Goal: Obtain resource: Download file/media

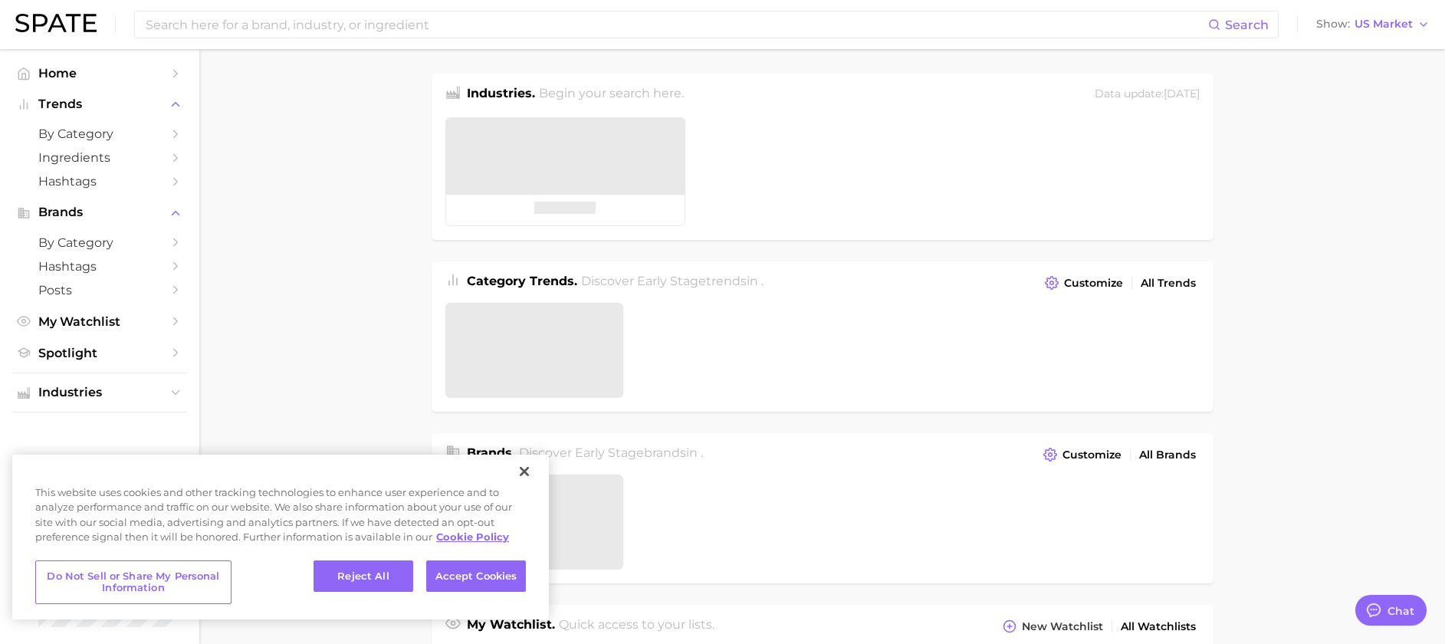
click at [424, 49] on main "Industries. Begin your search here. Data update: [DATE] Category Trends . Disco…" at bounding box center [822, 652] width 1246 height 1207
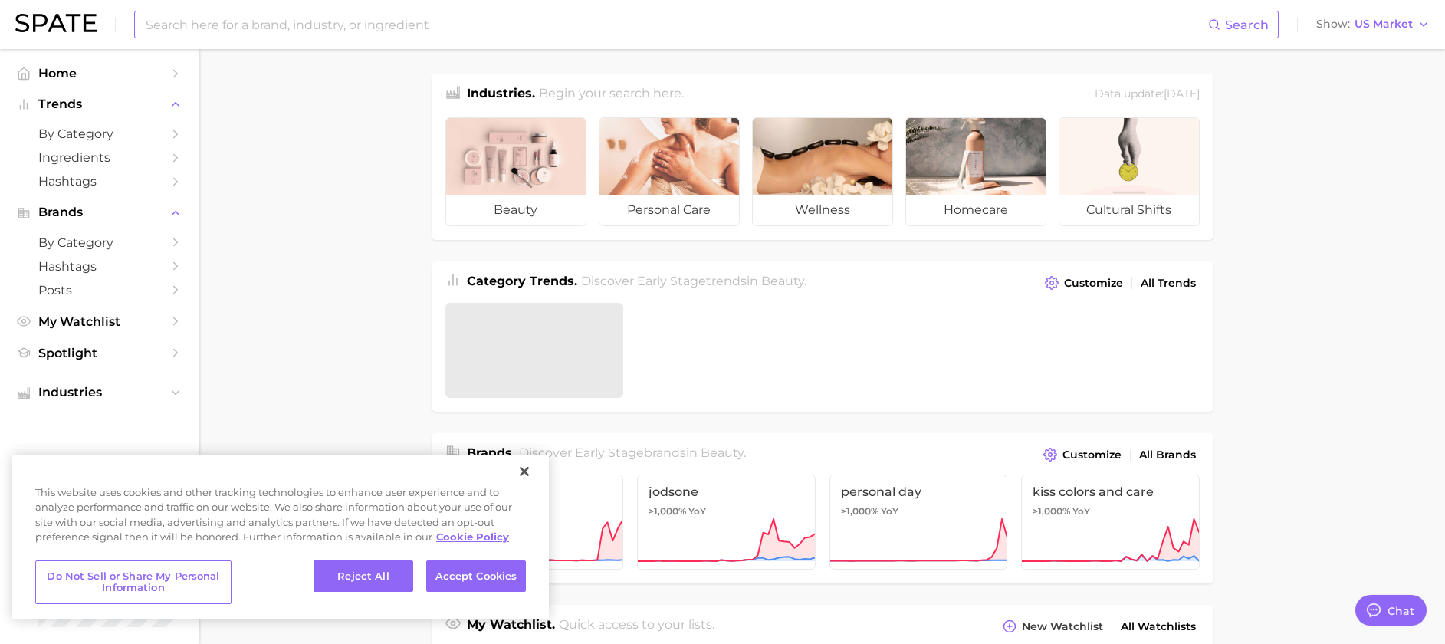
click at [425, 28] on input at bounding box center [676, 25] width 1064 height 26
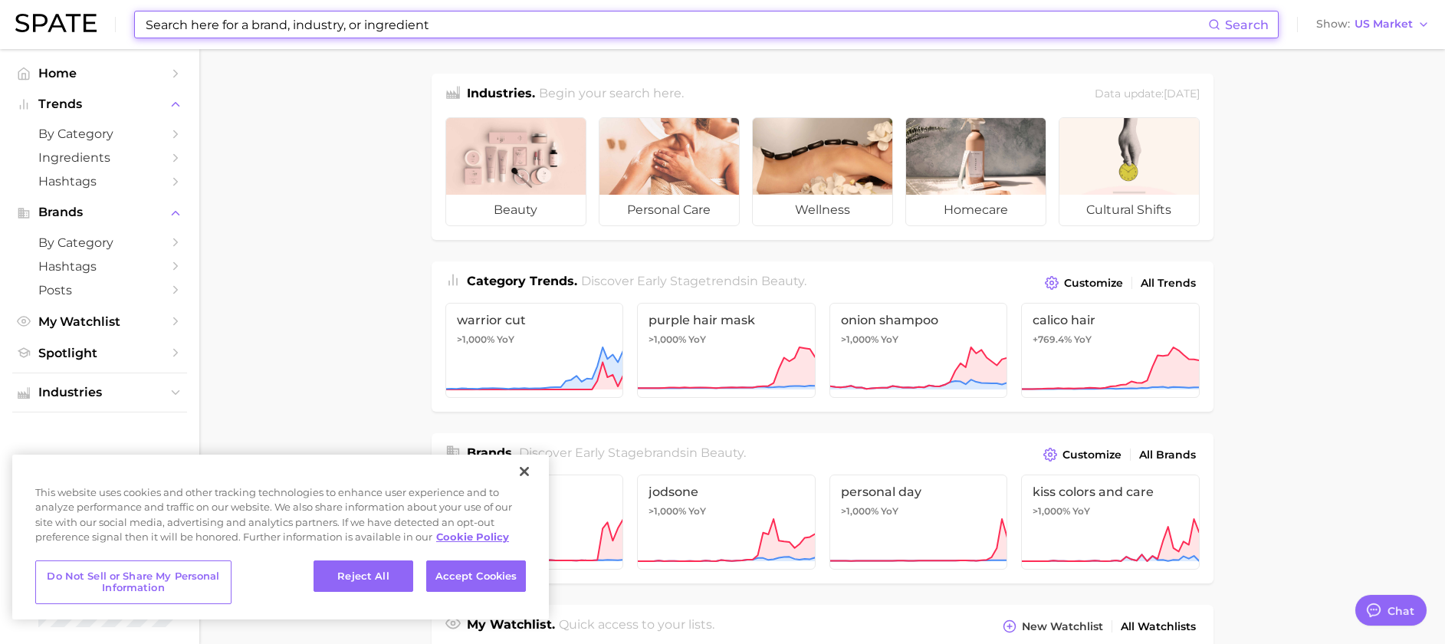
type input "M"
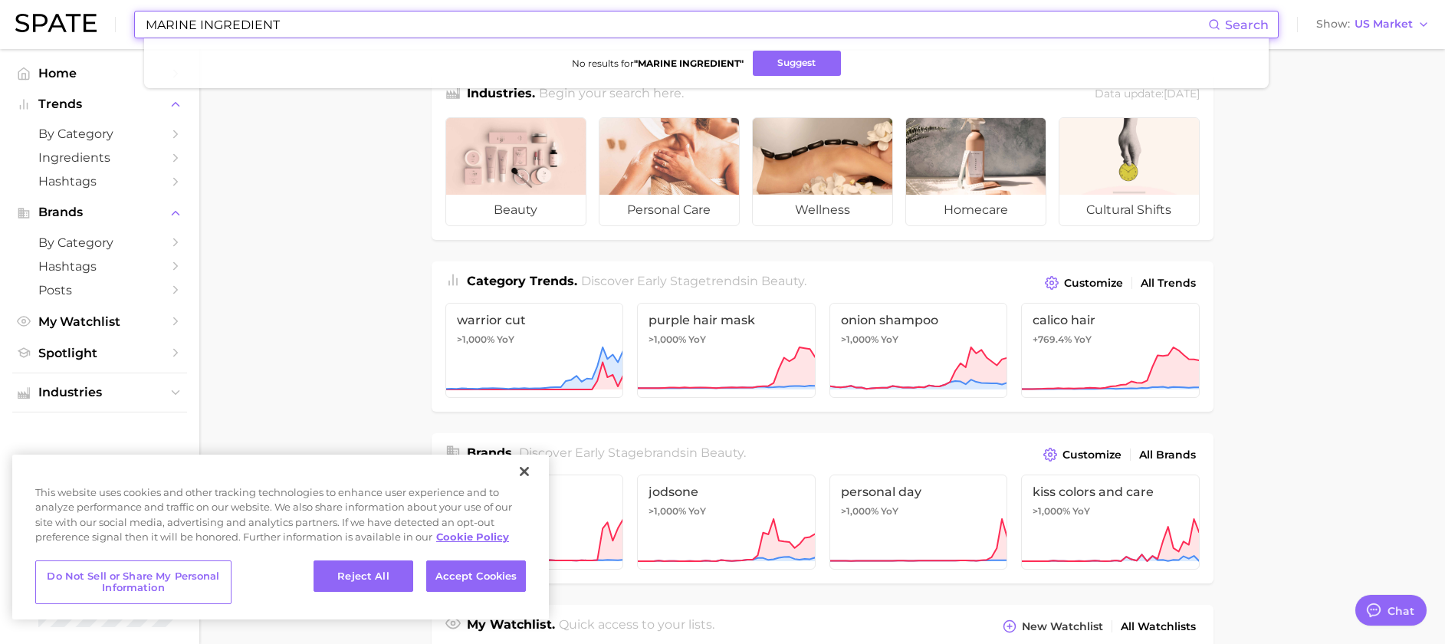
click at [275, 25] on input "MARINE INGREDIENT" at bounding box center [676, 25] width 1064 height 26
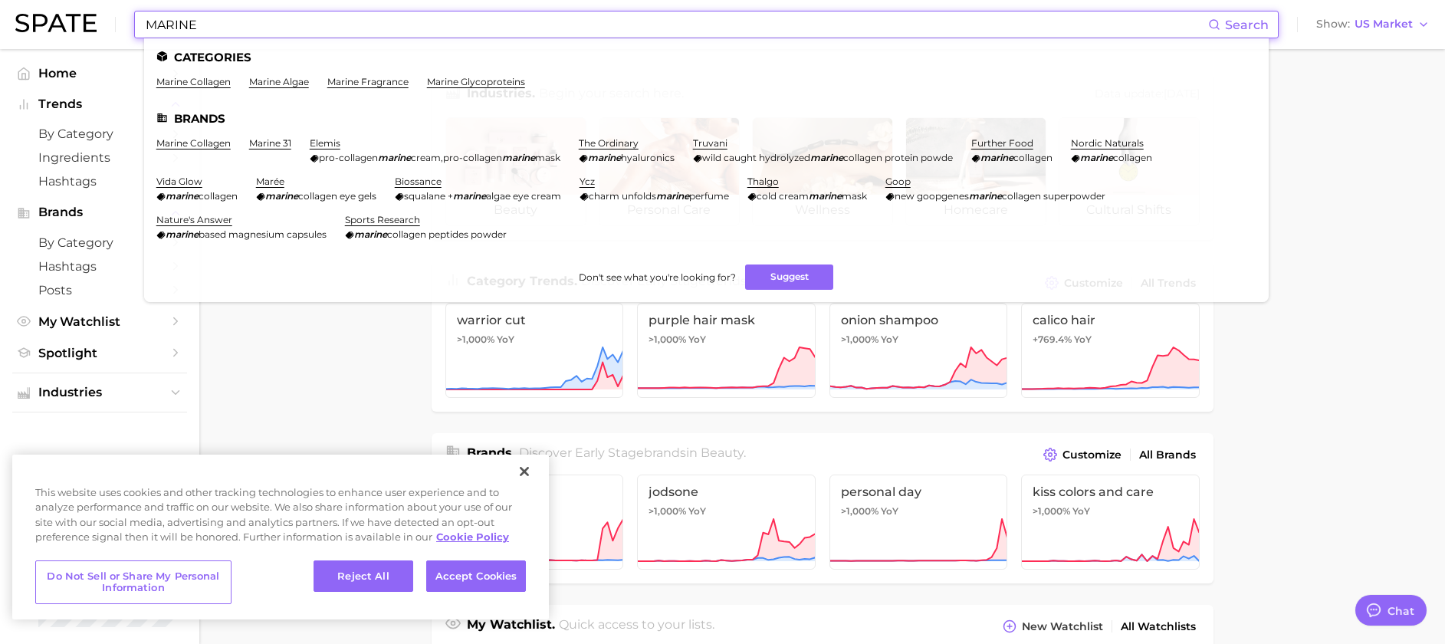
click at [360, 333] on main "Industries. Begin your search here. Data update: [DATE] beauty personal care we…" at bounding box center [822, 636] width 1246 height 1174
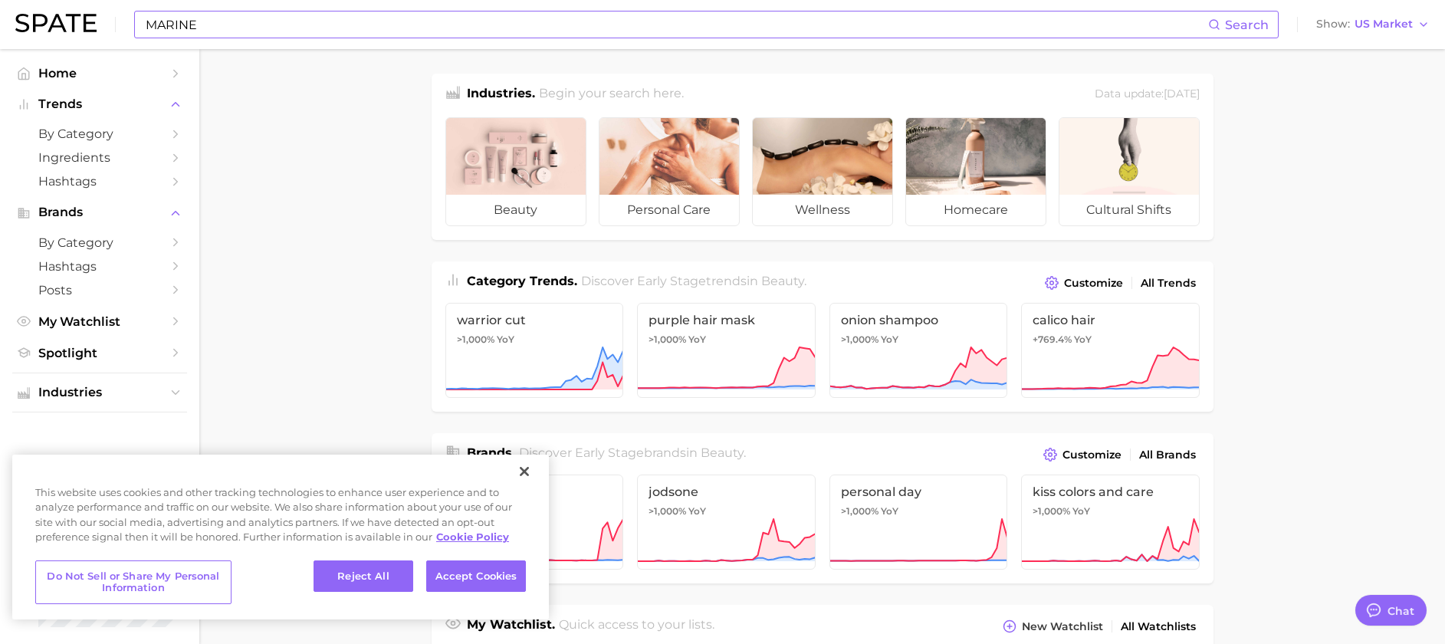
click at [436, 27] on input "MARINE" at bounding box center [676, 25] width 1064 height 26
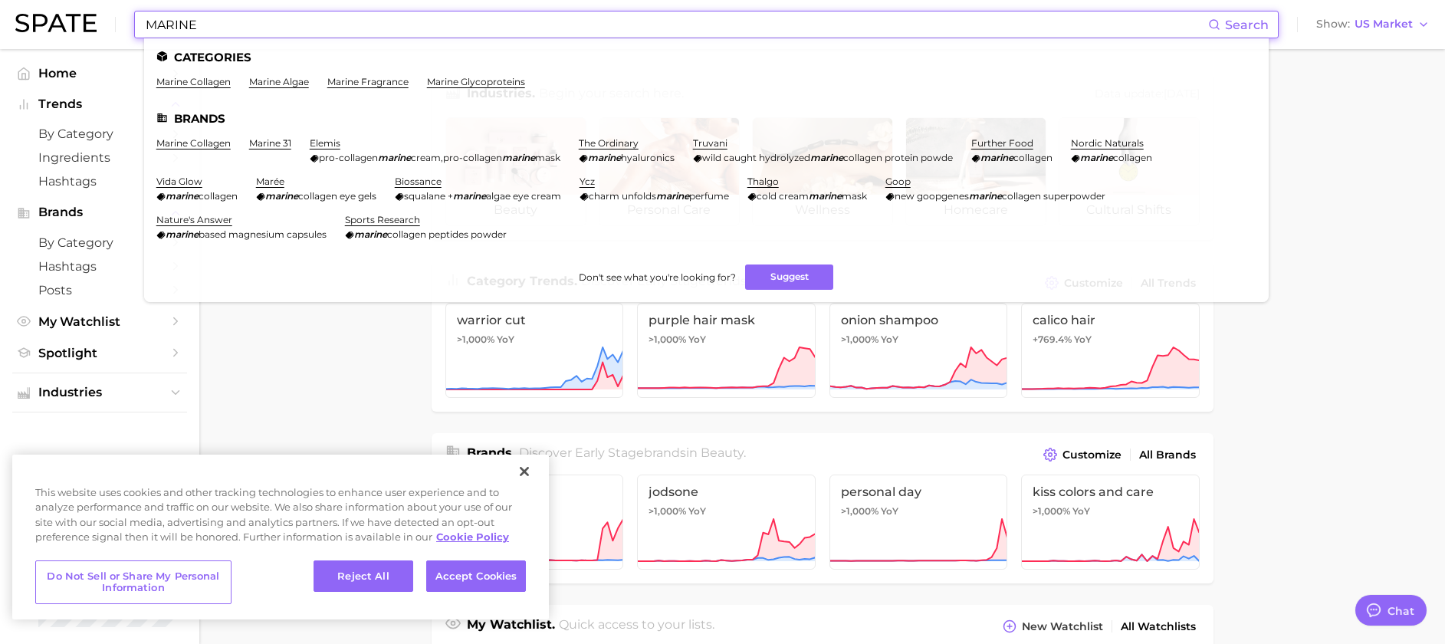
drag, startPoint x: 436, startPoint y: 27, endPoint x: 77, endPoint y: 17, distance: 359.0
click at [77, 17] on div "MARINE Search Categories marine collagen marine algae marine fragrance marine g…" at bounding box center [722, 24] width 1415 height 49
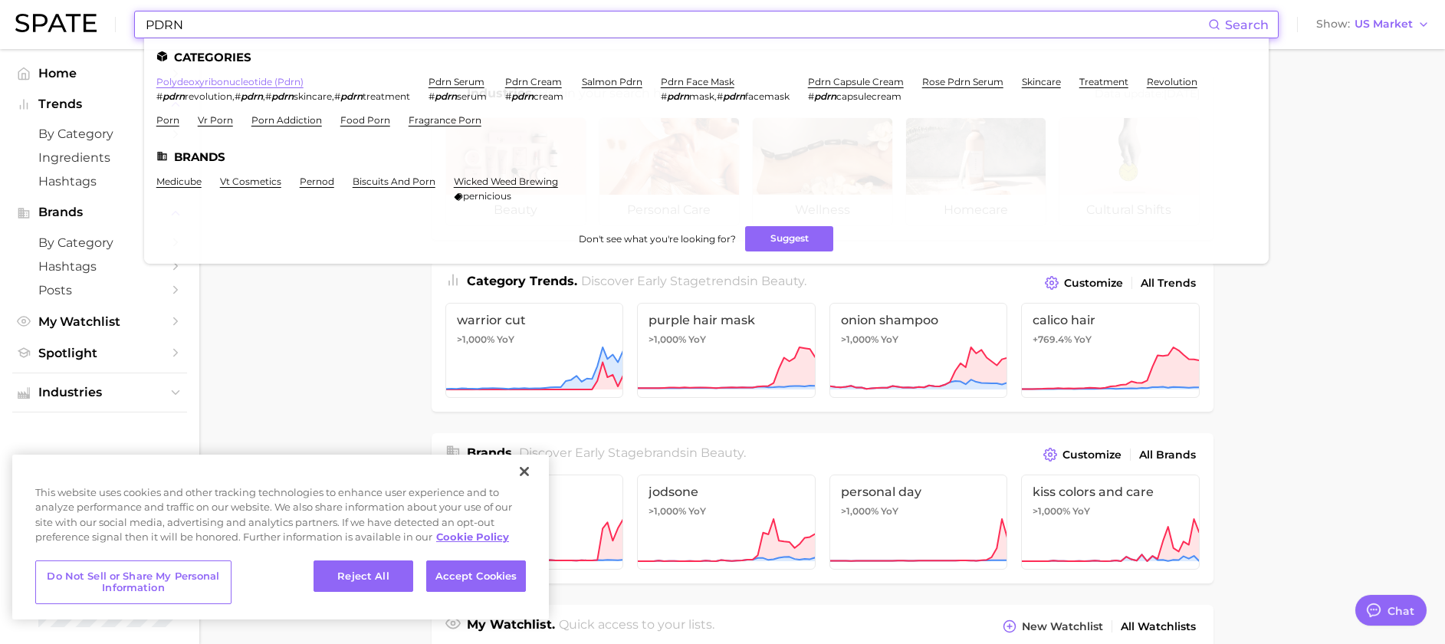
type input "PDRN"
click at [230, 83] on link "polydeoxyribonucleotide (pdrn)" at bounding box center [229, 82] width 147 height 12
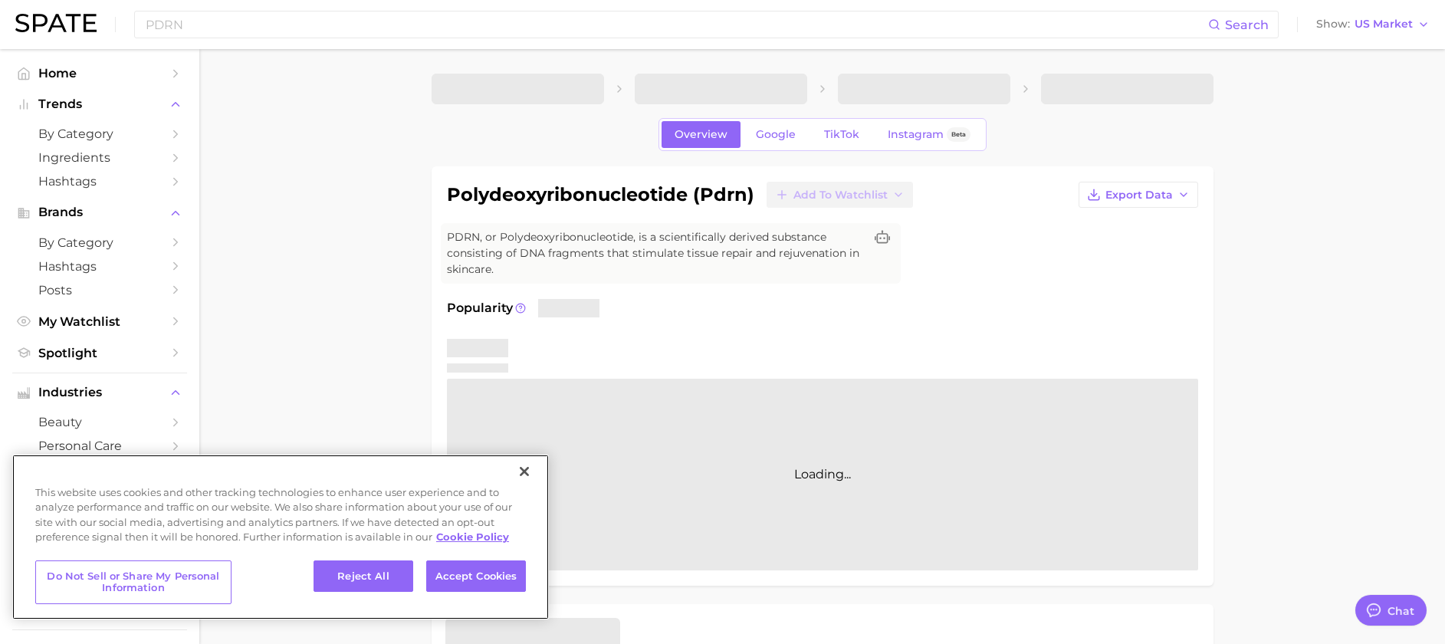
type textarea "x"
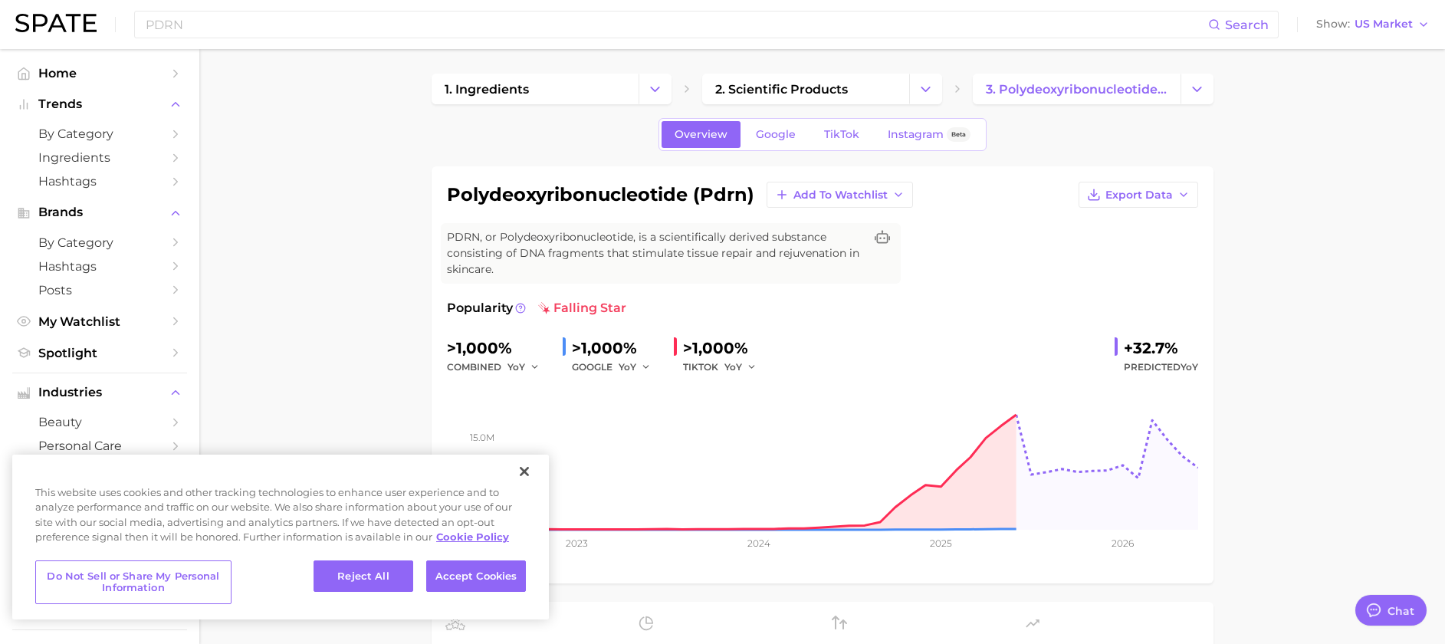
click at [521, 475] on button "Close" at bounding box center [525, 472] width 34 height 34
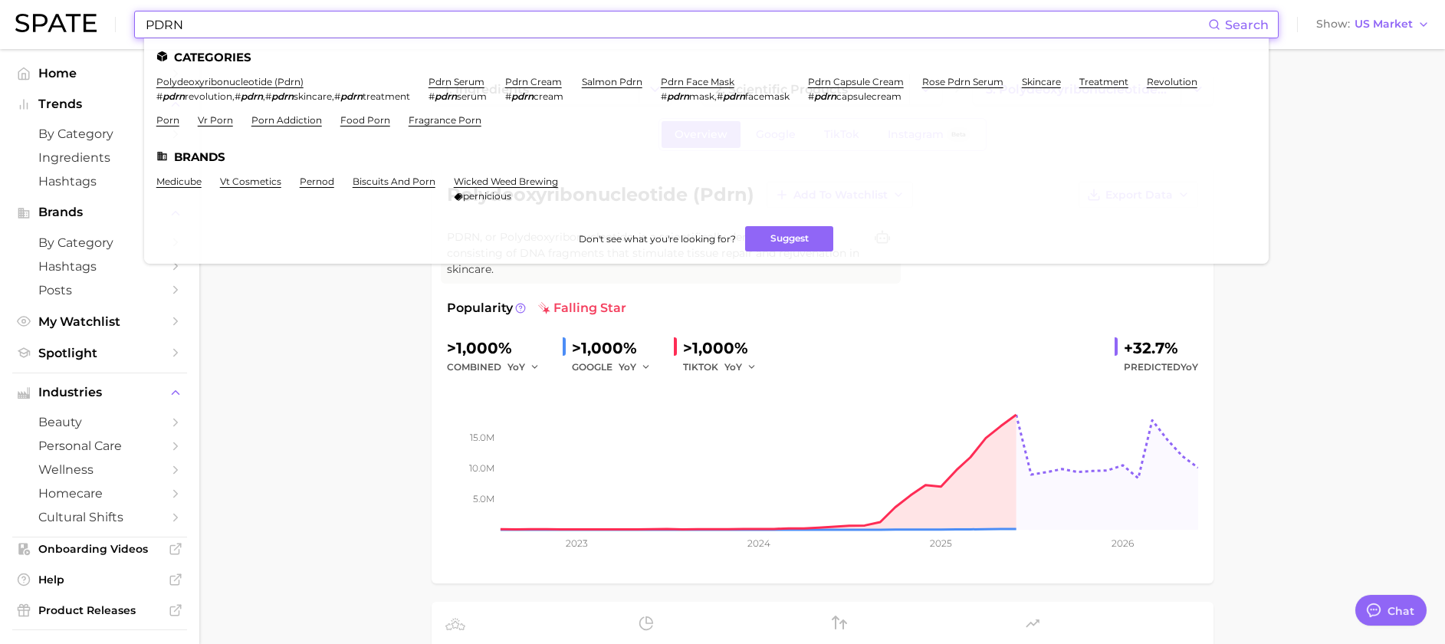
drag, startPoint x: 201, startPoint y: 37, endPoint x: 76, endPoint y: 23, distance: 125.7
click at [76, 23] on div "PDRN Search Categories polydeoxyribonucleotide (pdrn) # pdrn revolution , # pdr…" at bounding box center [722, 24] width 1415 height 49
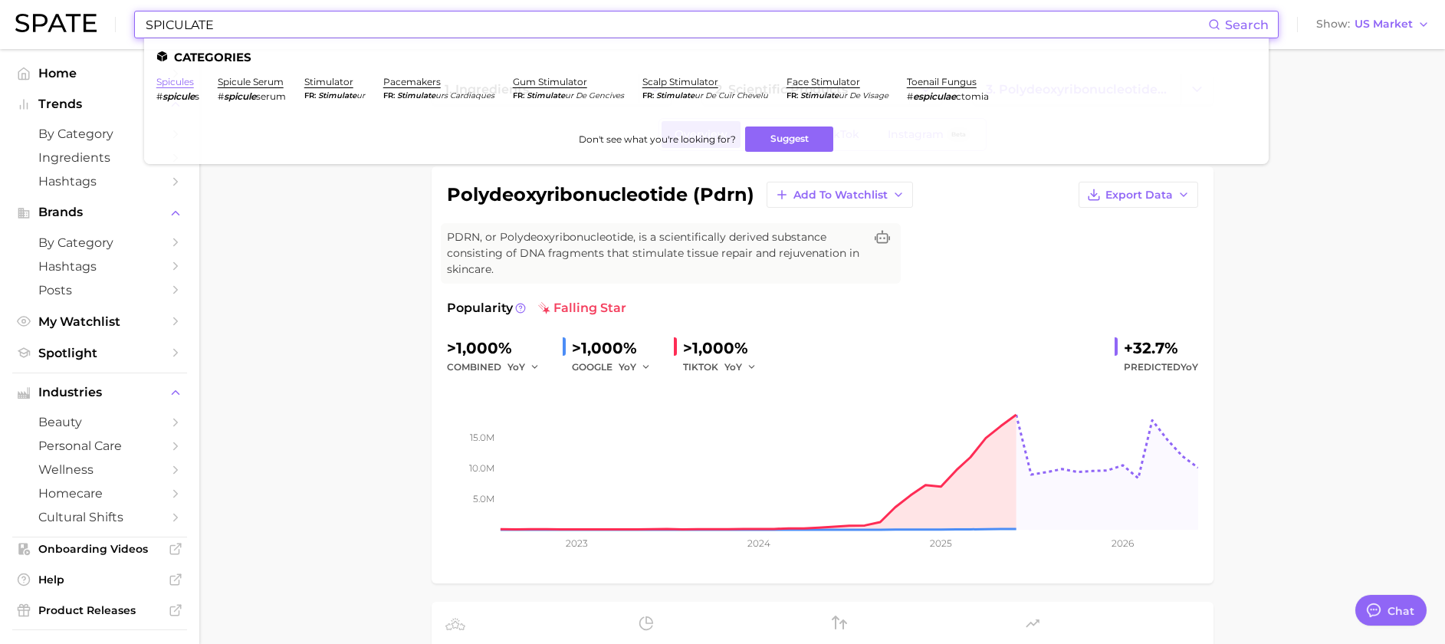
click at [190, 85] on link "spicules" at bounding box center [175, 82] width 38 height 12
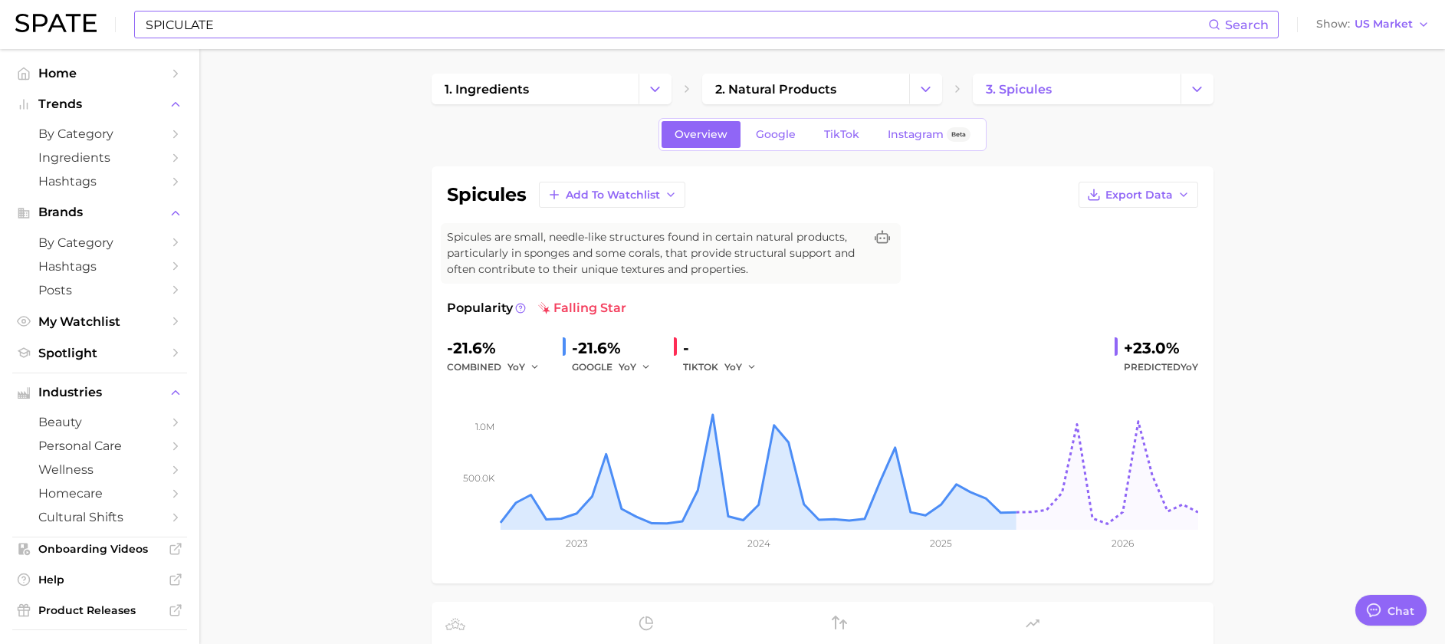
click at [274, 32] on input "SPICULATE" at bounding box center [676, 25] width 1064 height 26
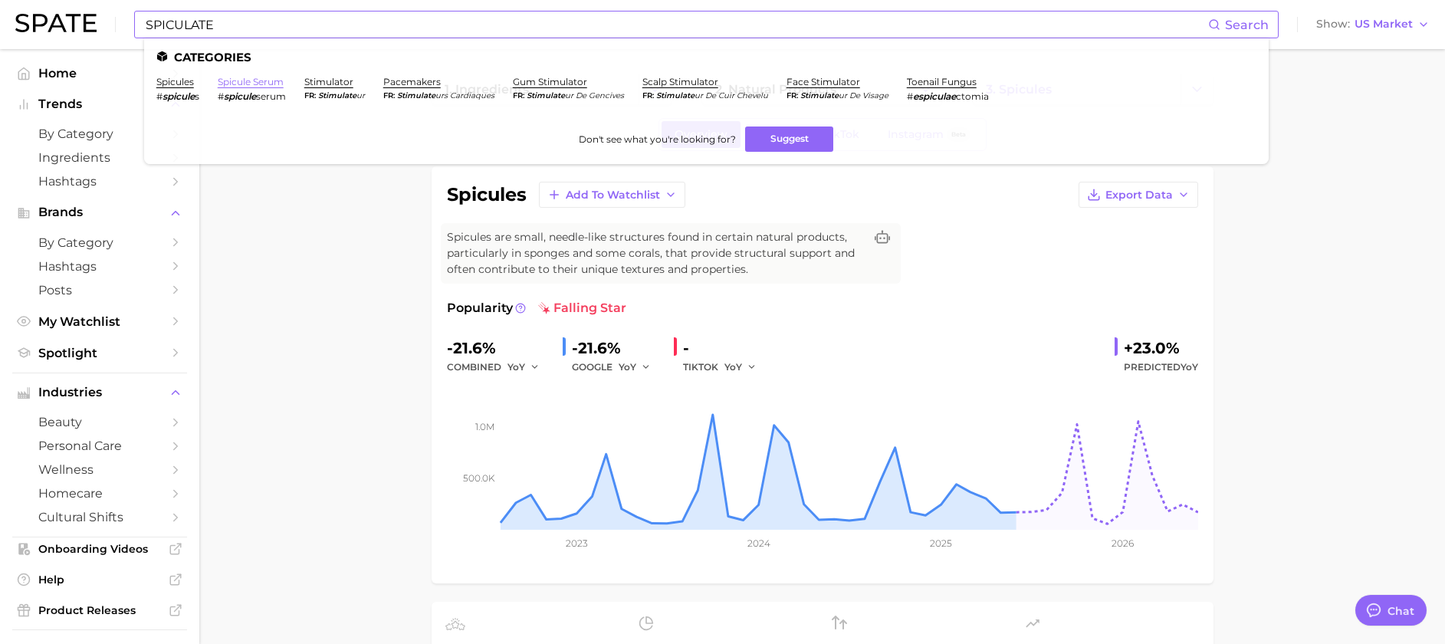
click at [268, 77] on link "spicule serum" at bounding box center [251, 82] width 66 height 12
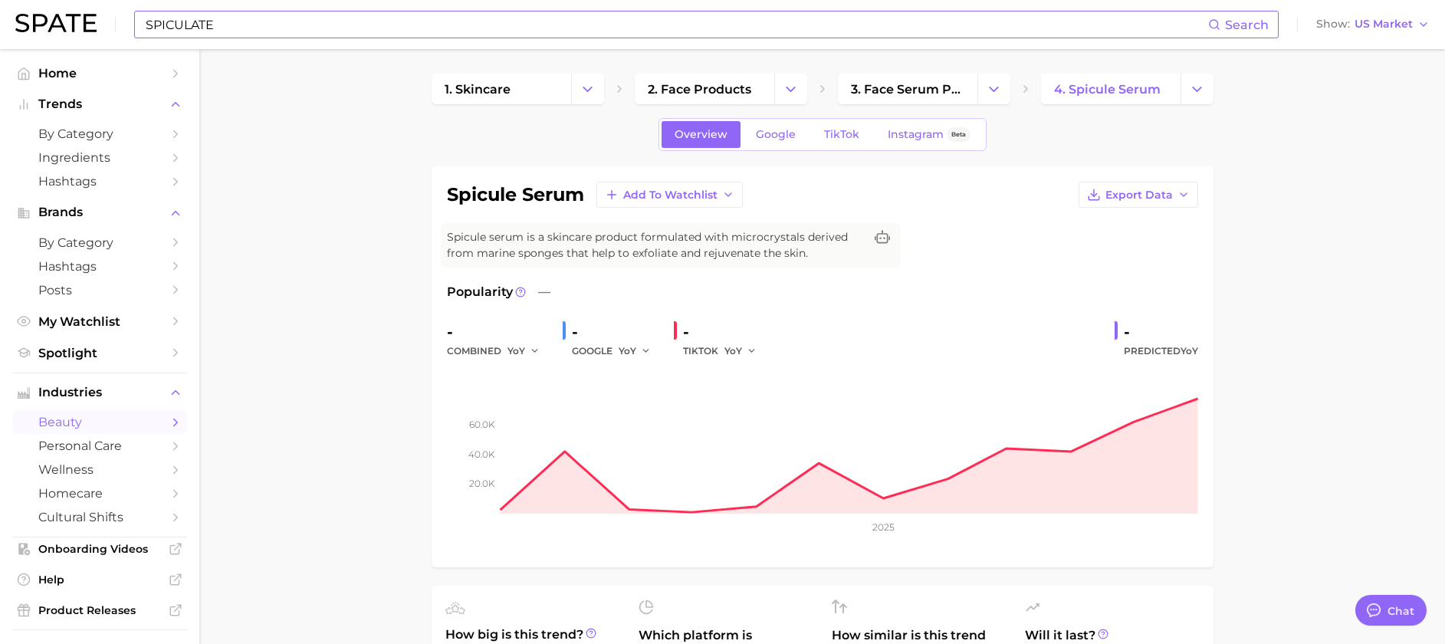
click at [256, 29] on input "SPICULATE" at bounding box center [676, 25] width 1064 height 26
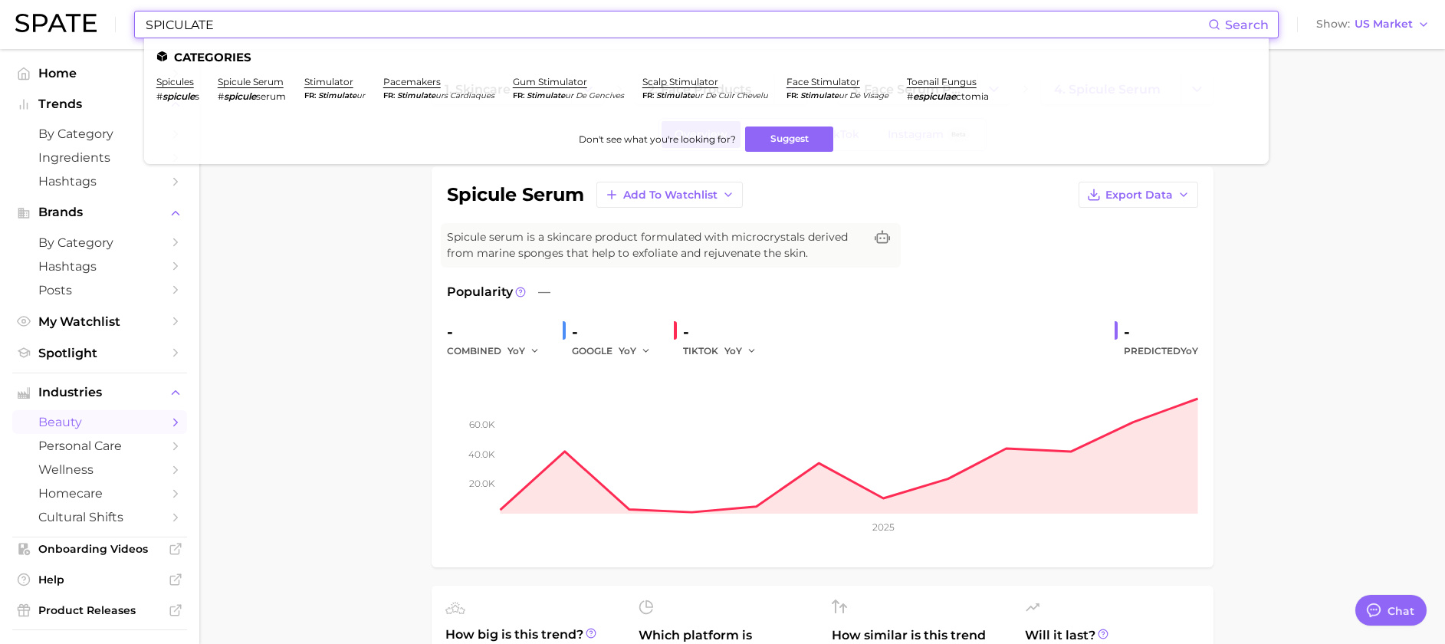
click at [228, 23] on input "SPICULATE" at bounding box center [676, 25] width 1064 height 26
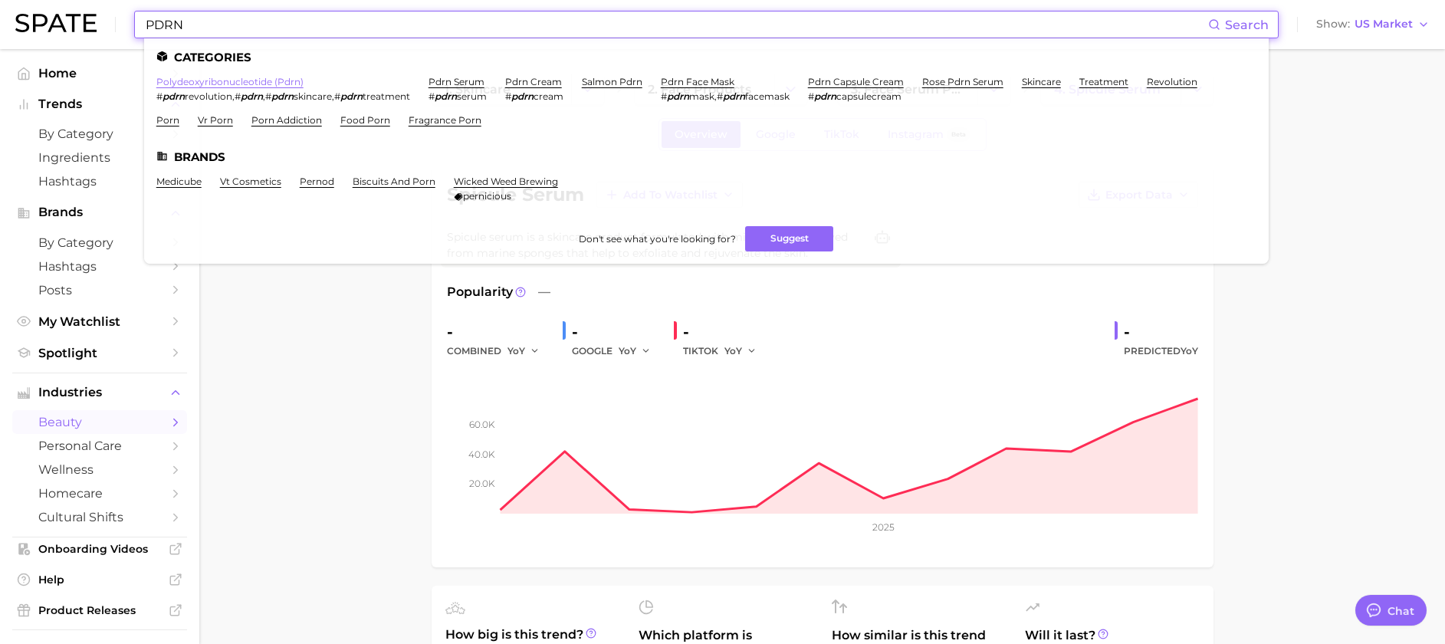
type input "PDRN"
click at [222, 86] on link "polydeoxyribonucleotide (pdrn)" at bounding box center [229, 82] width 147 height 12
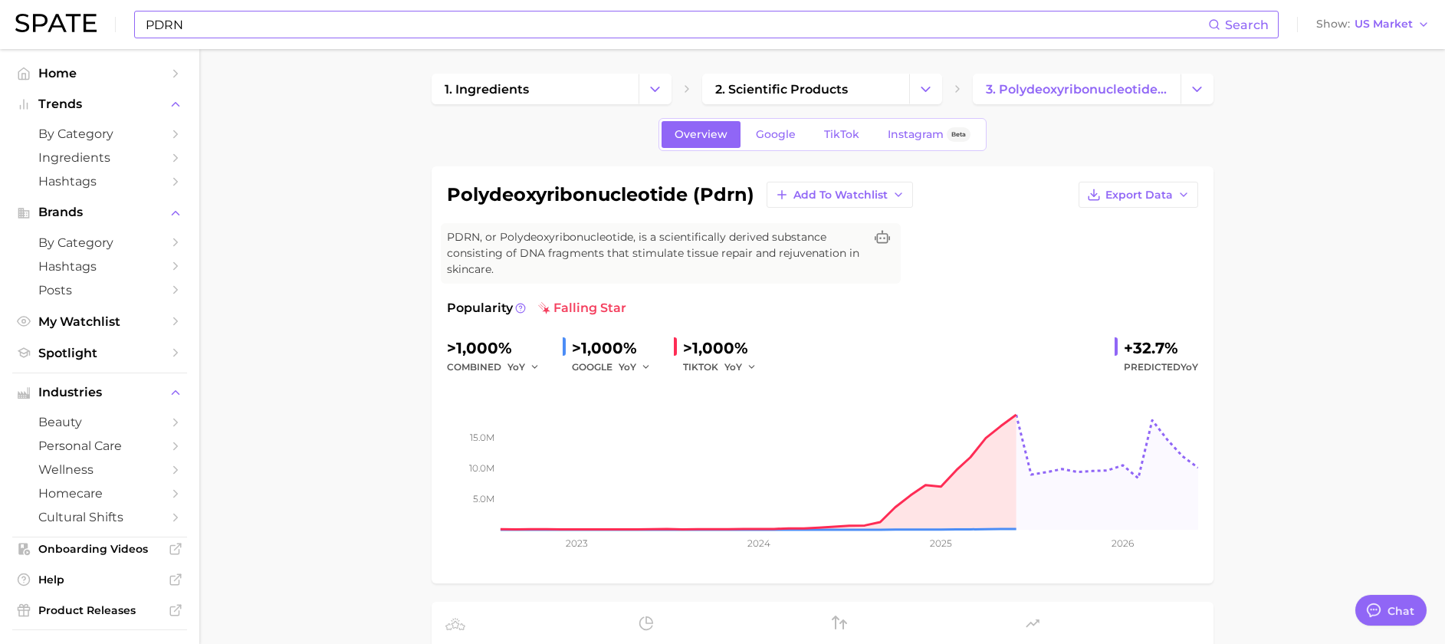
click at [1171, 181] on div "polydeoxyribonucleotide (pdrn) Add to Watchlist Export Data PDRN, or Polydeoxyr…" at bounding box center [823, 374] width 782 height 417
click at [1170, 198] on span "Export Data" at bounding box center [1139, 195] width 67 height 13
click at [1142, 227] on span "Time Series CSV" at bounding box center [1101, 223] width 90 height 13
drag, startPoint x: 1348, startPoint y: 142, endPoint x: 1346, endPoint y: 87, distance: 54.5
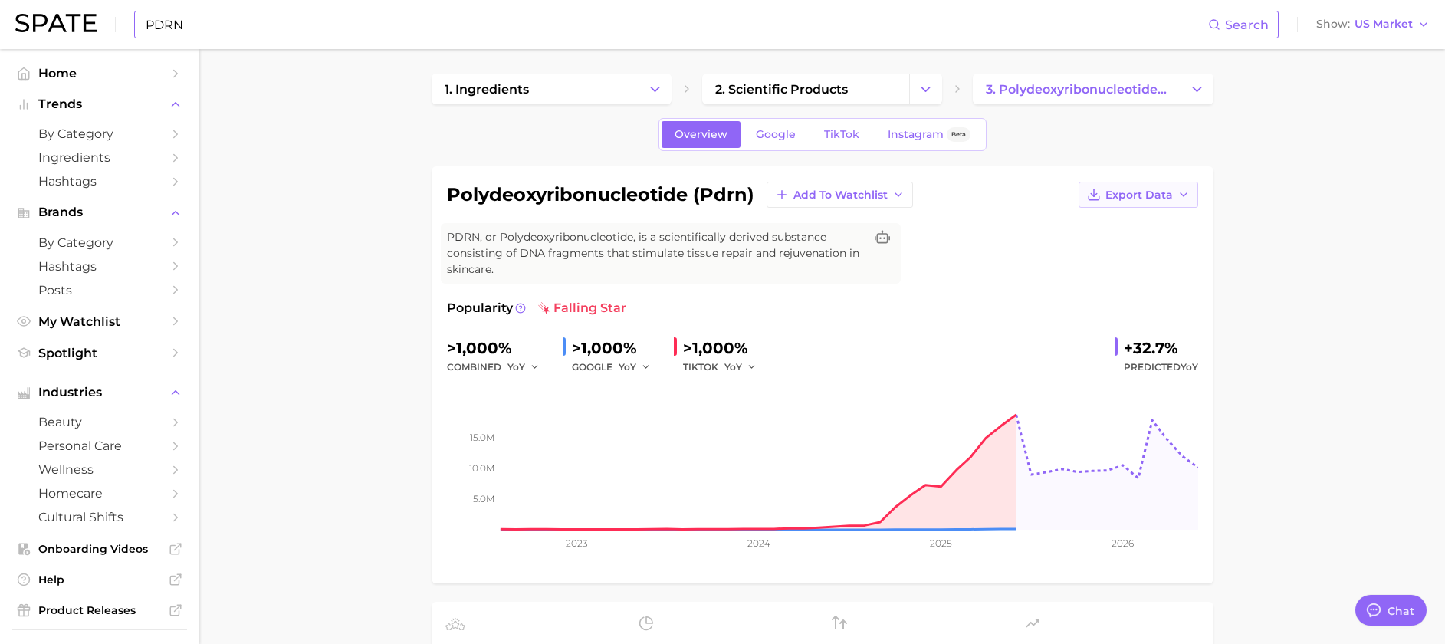
click at [1154, 202] on button "Export Data" at bounding box center [1139, 195] width 120 height 26
click at [1133, 250] on span "Time Series Image" at bounding box center [1107, 251] width 103 height 13
